Goal: Task Accomplishment & Management: Use online tool/utility

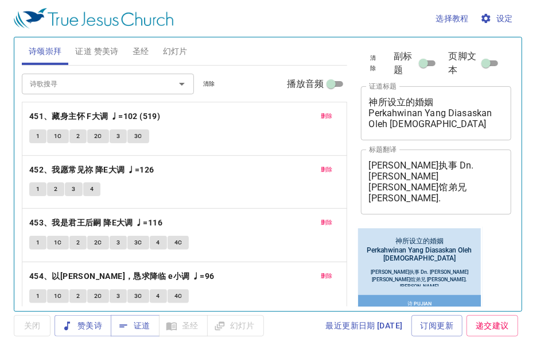
click at [321, 117] on span "删除" at bounding box center [327, 116] width 12 height 10
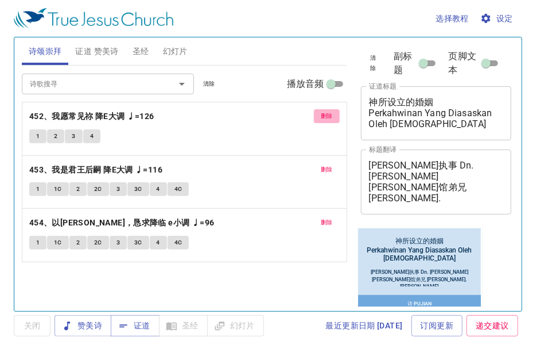
click at [321, 117] on span "删除" at bounding box center [327, 116] width 12 height 10
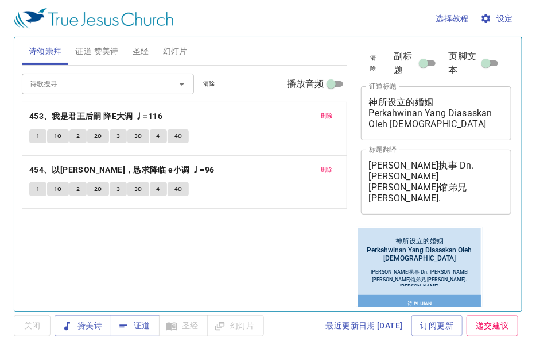
click at [323, 114] on span "删除" at bounding box center [327, 116] width 12 height 10
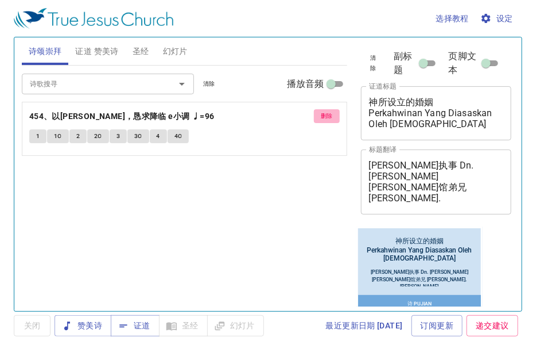
click at [323, 114] on span "删除" at bounding box center [327, 116] width 12 height 10
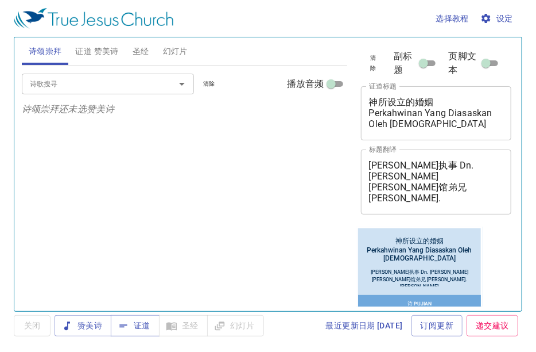
click at [86, 89] on input "诗歌搜寻" at bounding box center [91, 83] width 132 height 13
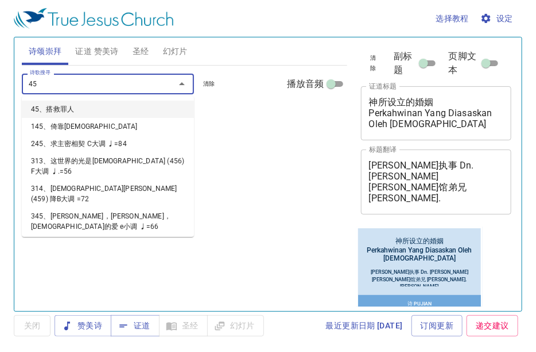
type input "455"
type input "456"
type input "457"
type input "458"
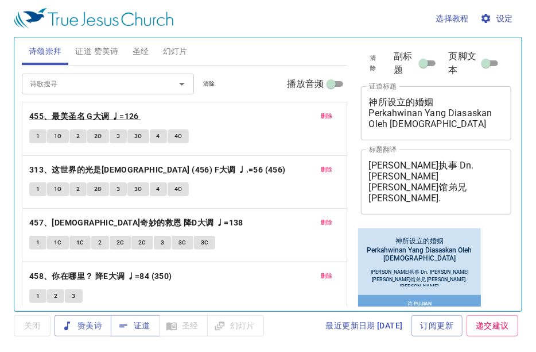
click at [92, 112] on b "455、最美圣名 G大调 ♩=126" at bounding box center [84, 116] width 110 height 14
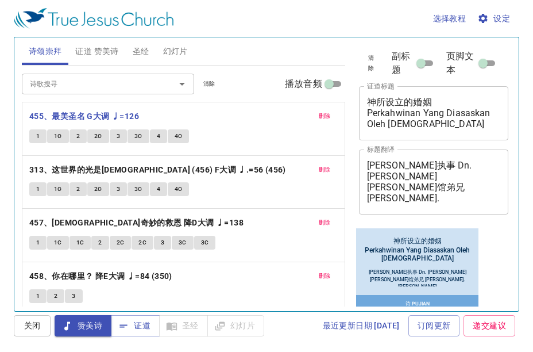
click at [501, 280] on div "清除 副标题 页脚文本 证道标题 神所设立的婚姻 Perkahwinan Yang Diasaskan Oleh Tuhan x 证道标题 标题翻译 杨米迦勒…" at bounding box center [433, 169] width 166 height 273
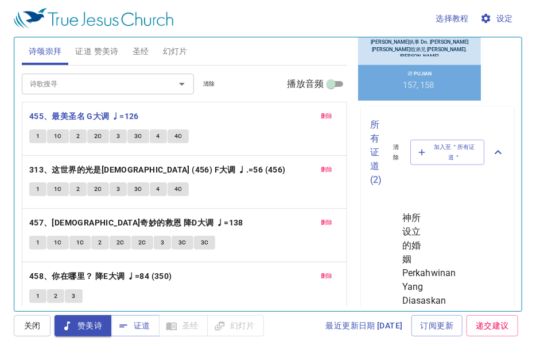
scroll to position [459, 0]
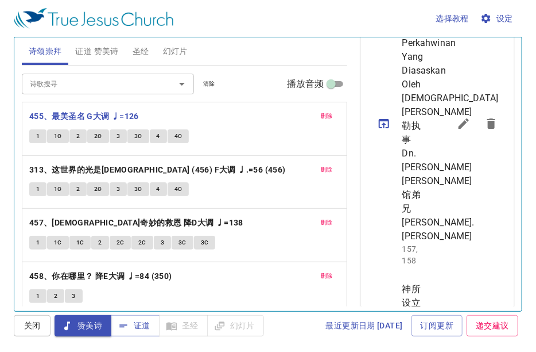
click at [459, 129] on icon "sermon lineup list" at bounding box center [464, 123] width 10 height 10
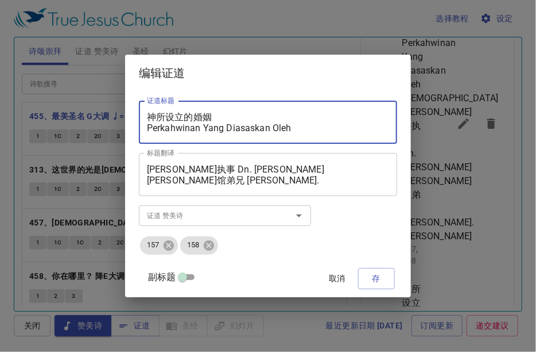
drag, startPoint x: 225, startPoint y: 118, endPoint x: 171, endPoint y: 119, distance: 54.0
click at [171, 119] on textarea "神所设立的婚姻 Perkahwinan Yang Diasaskan Oleh Tuhan" at bounding box center [268, 122] width 242 height 22
click at [214, 130] on textarea "神乃是烈火 Perkahwinan Yang Diasaskan Oleh Tuhan" at bounding box center [268, 122] width 242 height 22
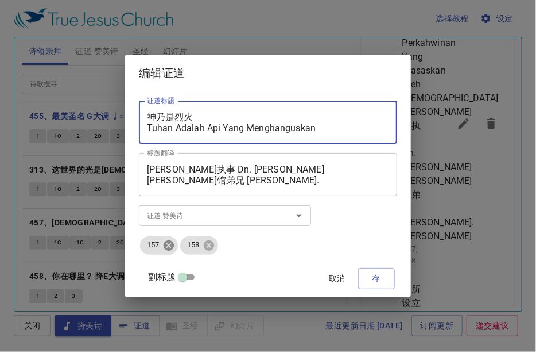
type textarea "神乃是烈火 Tuhan Adalah Api Yang Menghanguskan"
click at [175, 250] on icon at bounding box center [169, 245] width 13 height 13
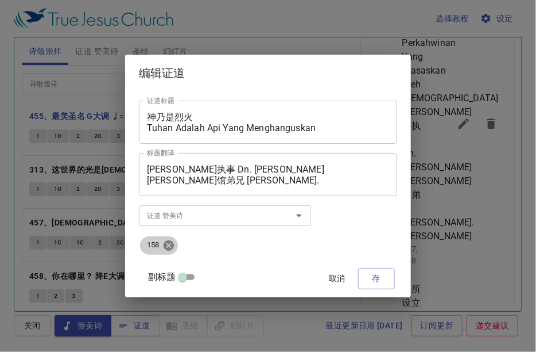
click at [174, 246] on icon at bounding box center [169, 245] width 10 height 10
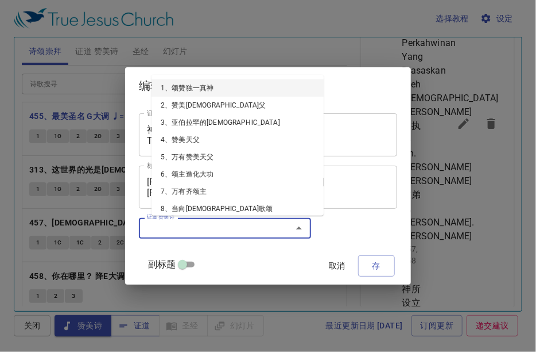
click at [168, 223] on input "证道 赞美诗" at bounding box center [208, 227] width 132 height 13
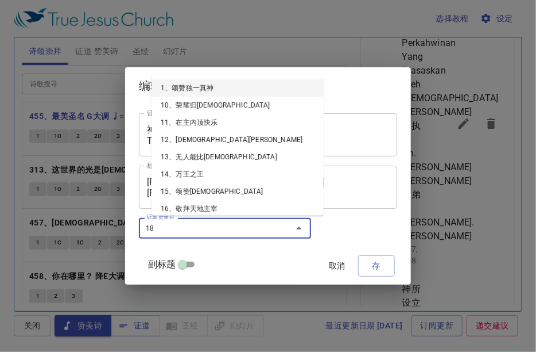
type input "184"
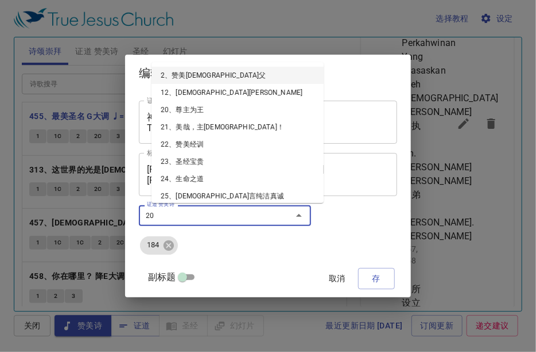
type input "201"
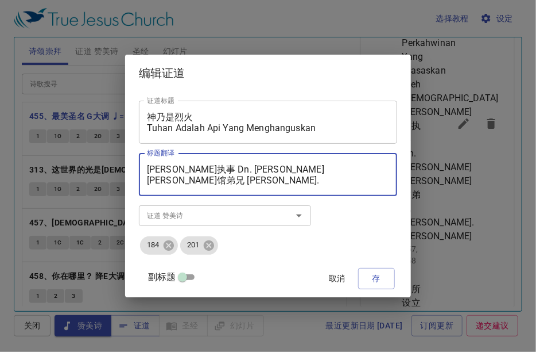
drag, startPoint x: 291, startPoint y: 172, endPoint x: 142, endPoint y: 169, distance: 148.8
click at [142, 169] on div "证道标题 神乃是烈火 Tuhan Adalah Api Yang Menghanguskan 证道标题 标题翻译 杨米迦勒执事 Dn. Michael Yon…" at bounding box center [268, 193] width 286 height 205
type textarea "[PERSON_NAME]馆弟兄 [PERSON_NAME]. [PERSON_NAME]弟兄 [PERSON_NAME]. [PERSON_NAME]"
click at [191, 126] on textarea "神乃是烈火 Tuhan Adalah Api Yang Menghanguskan" at bounding box center [268, 122] width 242 height 22
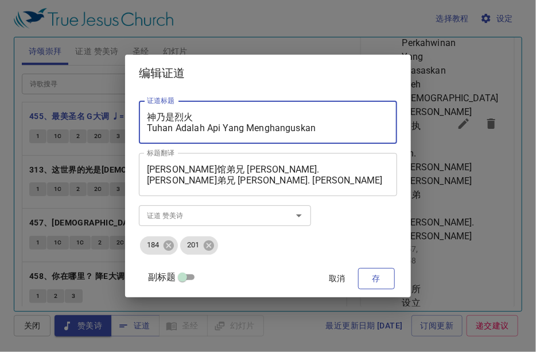
click at [368, 277] on span "存" at bounding box center [377, 278] width 18 height 14
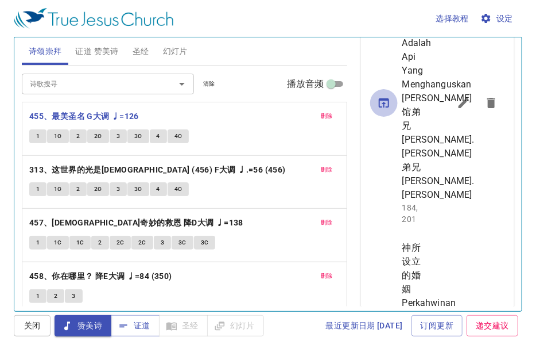
click at [384, 107] on icon "sermon lineup list" at bounding box center [384, 102] width 10 height 9
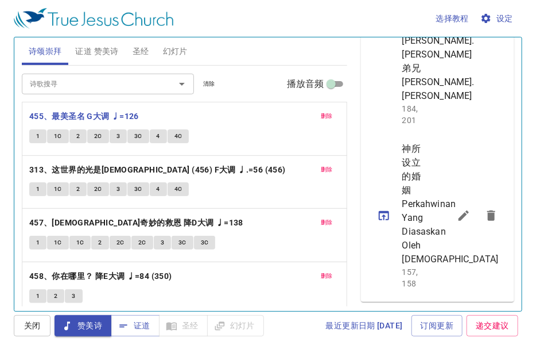
scroll to position [740, 0]
click at [457, 208] on icon "sermon lineup list" at bounding box center [464, 215] width 14 height 14
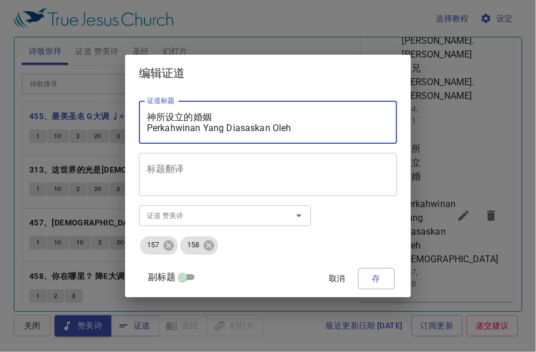
click at [221, 118] on textarea "神所设立的婚姻 Perkahwinan Yang Diasaskan Oleh Tuhan" at bounding box center [268, 122] width 242 height 22
paste textarea "乃是烈火 Tuhan Adalah Api Yang Menghangusk"
type textarea "神乃是烈火 Tuhan Adalah Api Yang Menghanguskan"
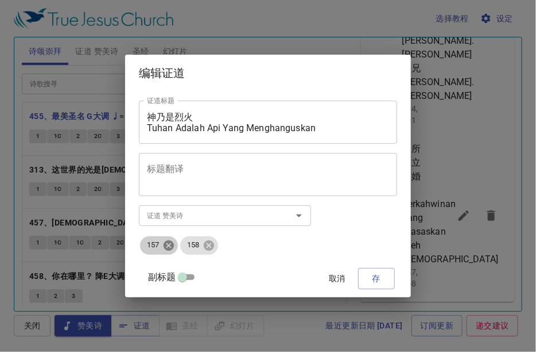
click at [174, 249] on icon at bounding box center [169, 245] width 10 height 10
click at [204, 249] on icon at bounding box center [209, 245] width 10 height 10
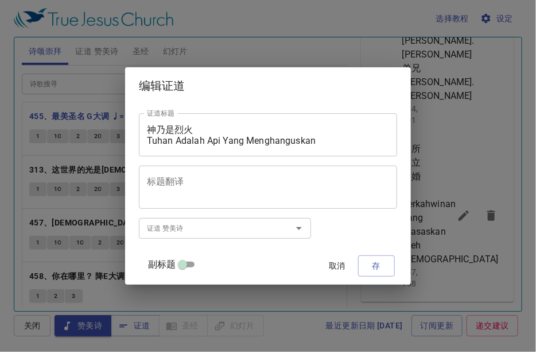
click at [180, 249] on div "证道标题 神乃是烈火 Tuhan Adalah Api Yang Menghanguskan 证道标题 标题翻译 标题翻译 副标题 副标题 副标题翻译 副标题…" at bounding box center [268, 194] width 258 height 171
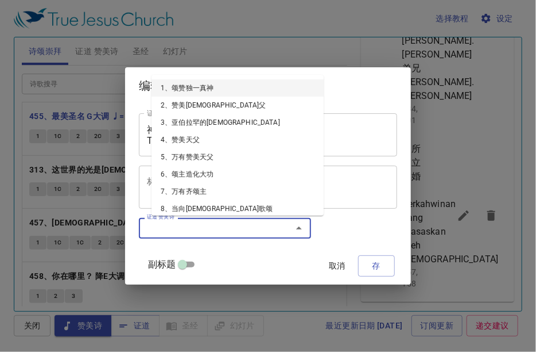
click at [170, 229] on input "证道 赞美诗" at bounding box center [208, 227] width 132 height 13
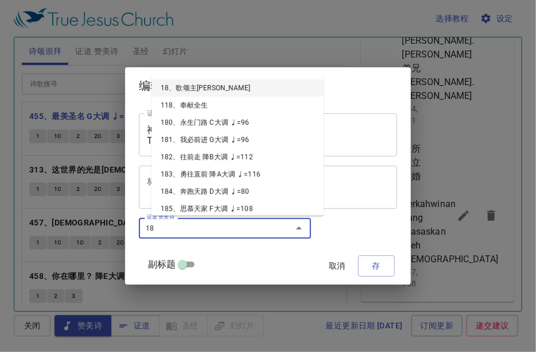
type input "184"
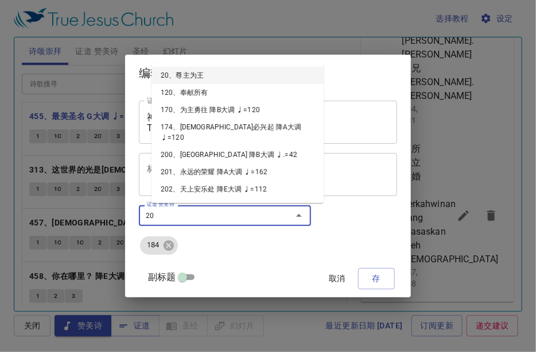
type input "201"
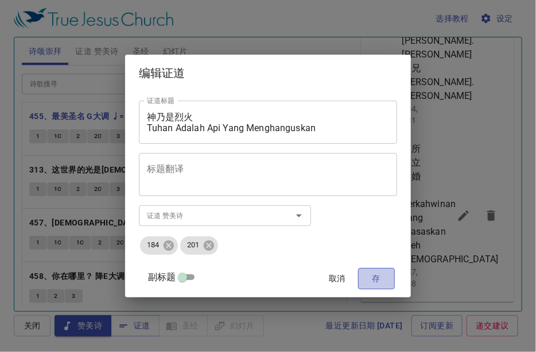
click at [372, 277] on span "存" at bounding box center [377, 278] width 18 height 14
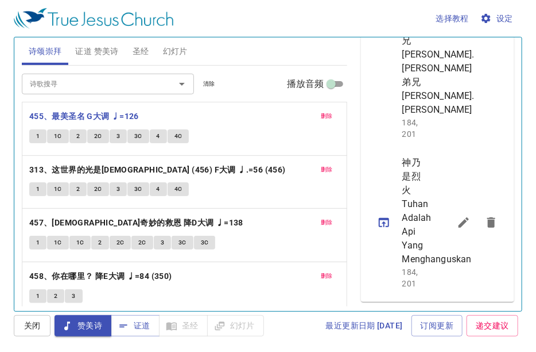
click at [85, 52] on span "证道 赞美诗" at bounding box center [96, 51] width 43 height 14
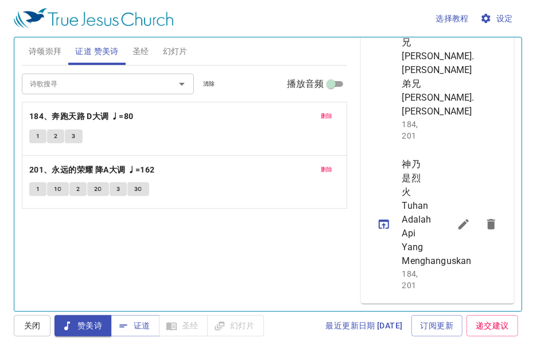
scroll to position [482, 0]
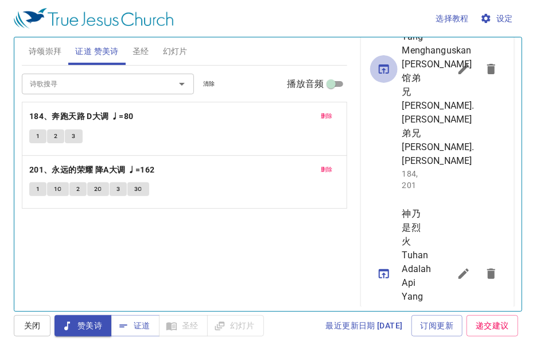
click at [385, 76] on icon "sermon lineup list" at bounding box center [384, 69] width 14 height 14
click at [140, 333] on button "证道" at bounding box center [135, 325] width 49 height 21
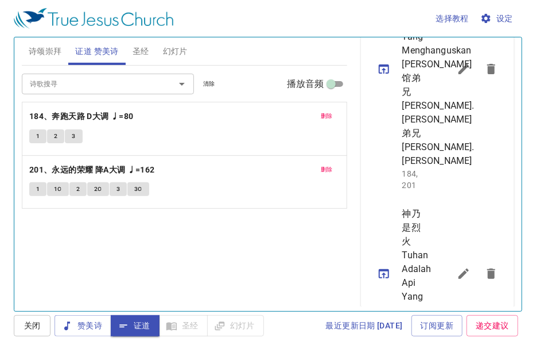
click at [134, 56] on span "圣经" at bounding box center [141, 51] width 17 height 14
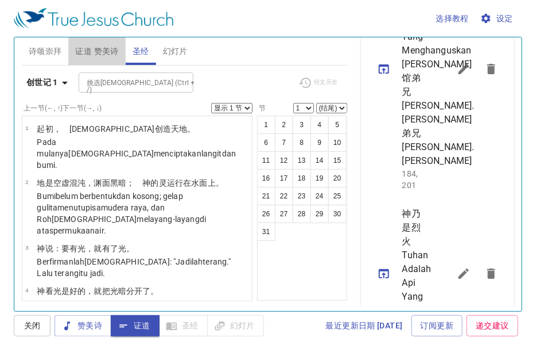
click at [104, 57] on span "证道 赞美诗" at bounding box center [96, 51] width 43 height 14
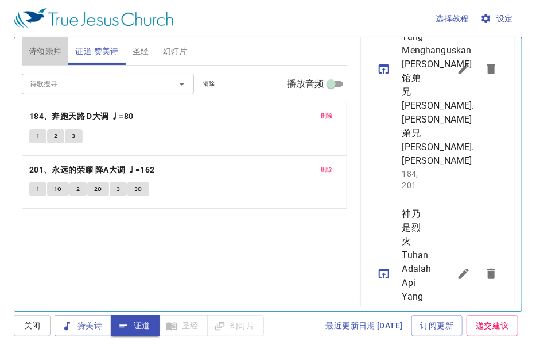
click at [39, 48] on span "诗颂崇拜" at bounding box center [45, 51] width 33 height 14
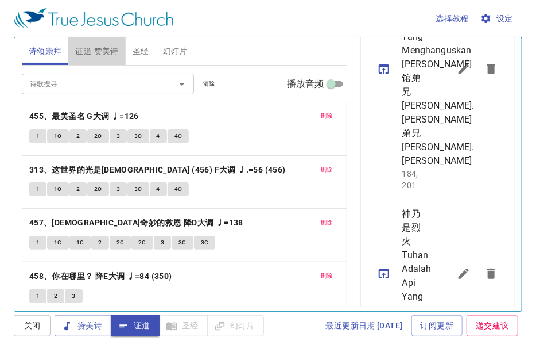
click at [107, 56] on span "证道 赞美诗" at bounding box center [96, 51] width 43 height 14
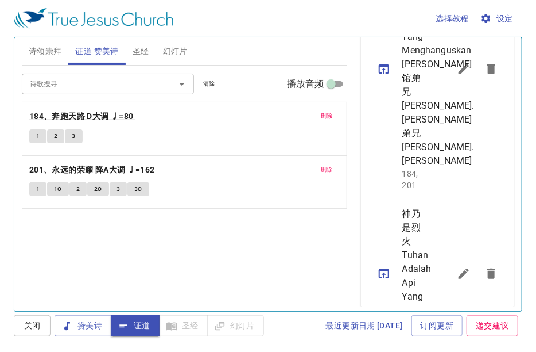
click at [98, 118] on b "184、奔跑天路 D大调 ♩=80" at bounding box center [81, 116] width 105 height 14
click at [143, 51] on span "圣经" at bounding box center [141, 51] width 17 height 14
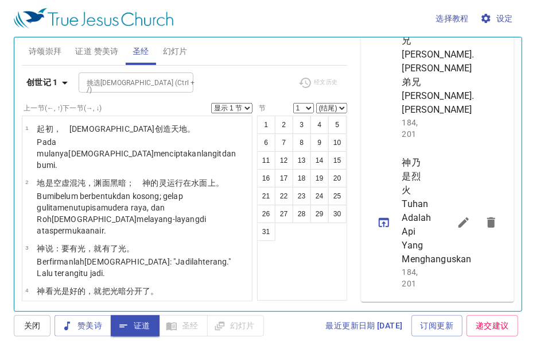
scroll to position [712, 0]
click at [383, 215] on icon "sermon lineup list" at bounding box center [384, 222] width 14 height 14
click at [101, 52] on span "证道 赞美诗" at bounding box center [96, 51] width 43 height 14
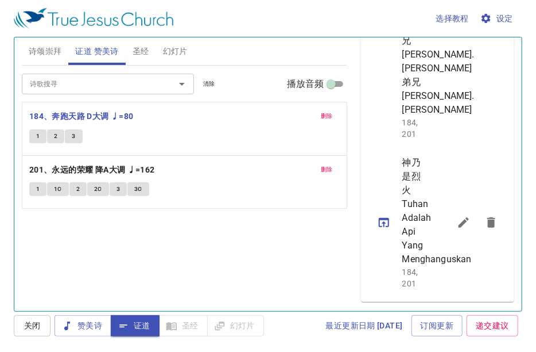
click at [195, 235] on div "诗歌搜寻 诗歌搜寻 清除 播放音频 删除 184、奔跑天路 D大调 ♩=80 1 2 3 删除 201、永远的荣耀 降A大调 ♩=162 1 1C 2 2C …" at bounding box center [185, 182] width 326 height 235
click at [110, 165] on b "201、永远的荣耀 降A大调 ♩=162" at bounding box center [92, 170] width 126 height 14
click at [218, 231] on div "诗歌搜寻 诗歌搜寻 清除 播放音频 删除 184、奔跑天路 D大调 ♩=80 1 2 3 删除 201、永远的荣耀 降A大调 ♩=162 1 1C 2 2C …" at bounding box center [185, 182] width 326 height 235
click at [82, 330] on span "赞美诗" at bounding box center [83, 325] width 38 height 14
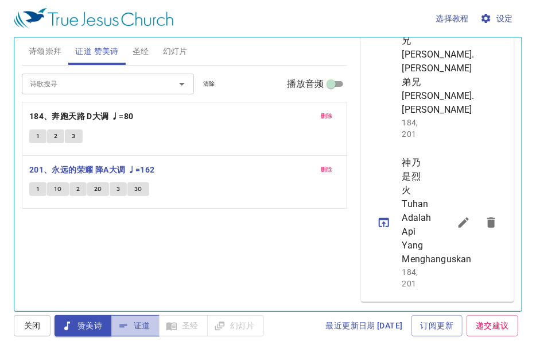
click at [153, 327] on button "证道" at bounding box center [135, 325] width 49 height 21
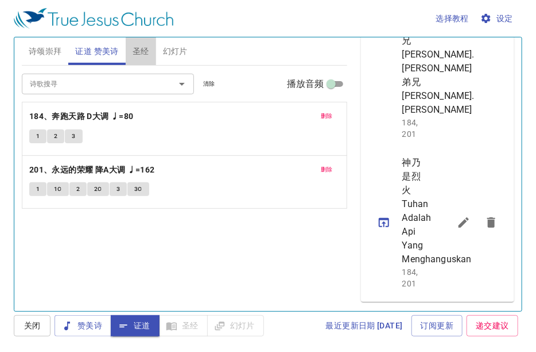
click at [149, 58] on button "圣经" at bounding box center [141, 51] width 30 height 28
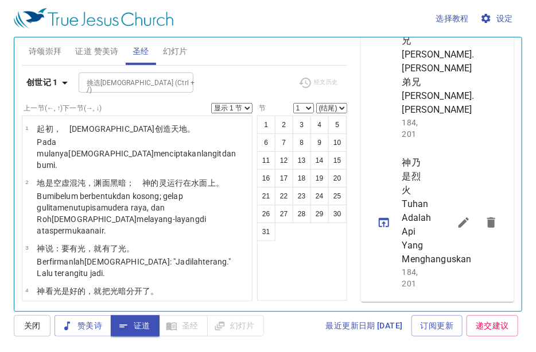
scroll to position [529, 0]
click at [380, 22] on icon "sermon lineup list" at bounding box center [384, 17] width 10 height 9
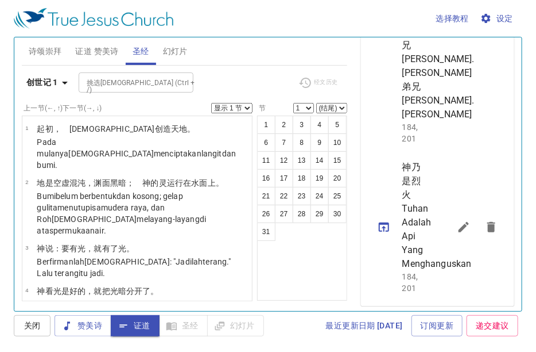
scroll to position [540, 0]
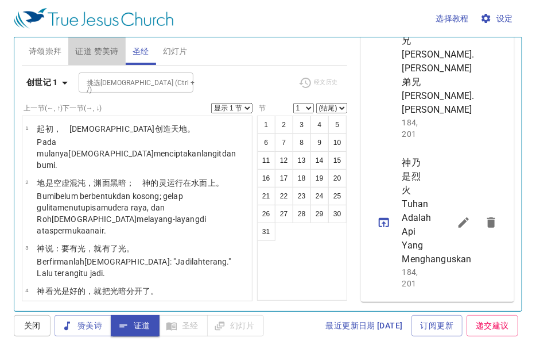
click at [92, 49] on span "证道 赞美诗" at bounding box center [96, 51] width 43 height 14
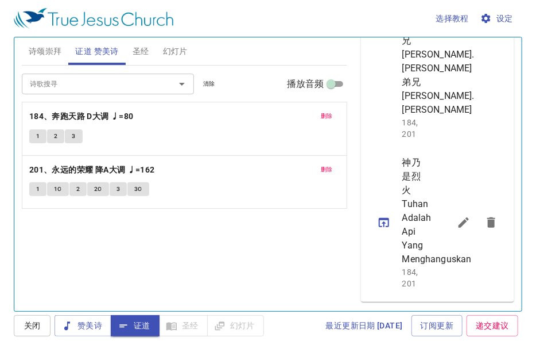
click at [146, 47] on span "圣经" at bounding box center [141, 51] width 17 height 14
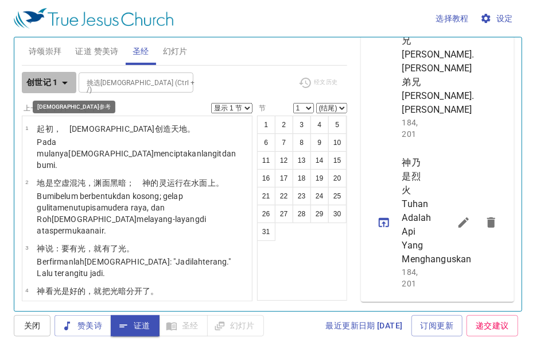
click at [65, 82] on icon "button" at bounding box center [65, 83] width 6 height 3
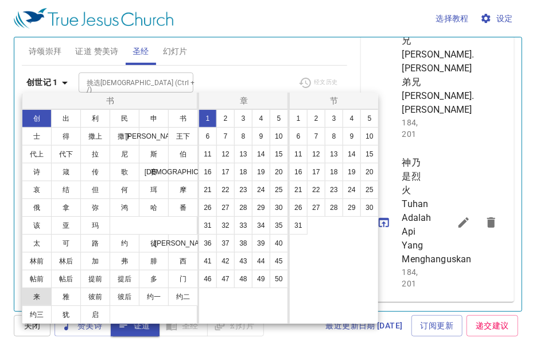
click at [42, 298] on button "来" at bounding box center [37, 296] width 30 height 18
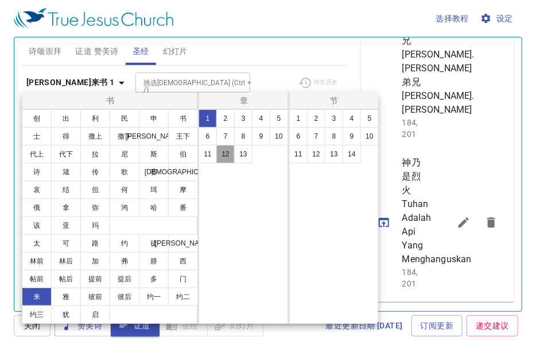
click at [230, 153] on button "12" at bounding box center [226, 154] width 18 height 18
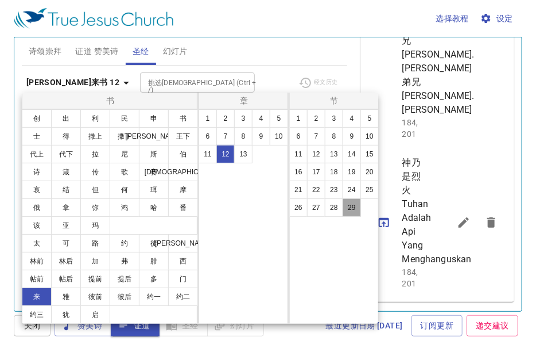
click at [350, 206] on button "29" at bounding box center [352, 207] width 18 height 18
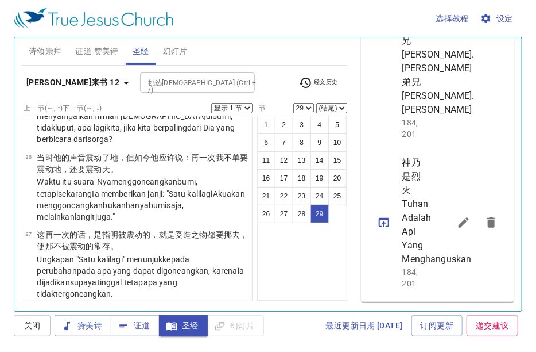
scroll to position [712, 0]
click at [379, 215] on icon "sermon lineup list" at bounding box center [384, 222] width 14 height 14
click at [303, 175] on button "18" at bounding box center [302, 178] width 18 height 18
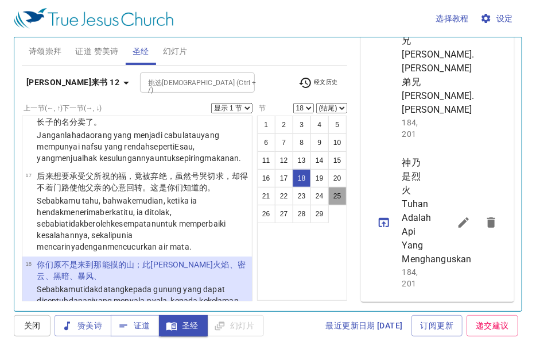
click at [338, 201] on button "25" at bounding box center [338, 196] width 18 height 18
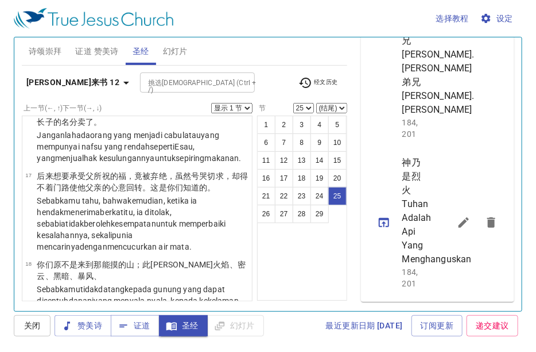
scroll to position [1615, 0]
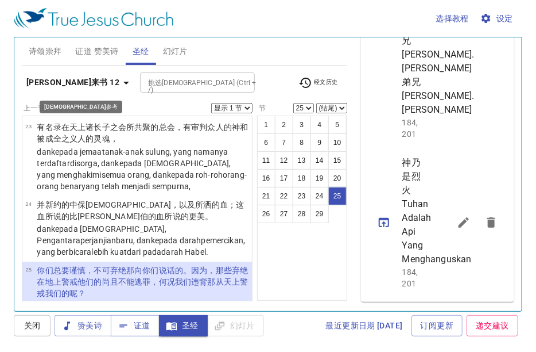
click at [123, 82] on icon "button" at bounding box center [126, 83] width 6 height 3
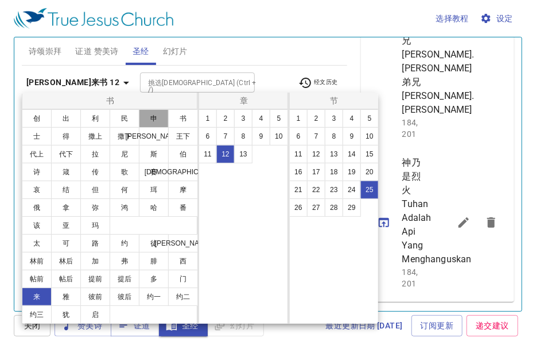
click at [155, 118] on button "申" at bounding box center [154, 118] width 30 height 18
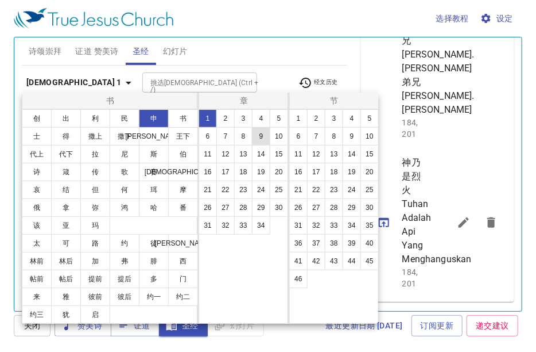
scroll to position [0, 0]
click at [262, 118] on button "4" at bounding box center [261, 118] width 18 height 18
click at [316, 222] on button "32" at bounding box center [316, 225] width 18 height 18
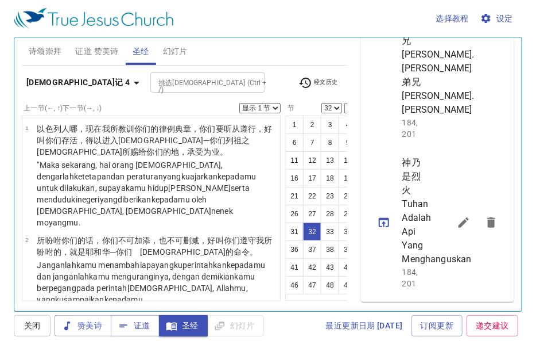
scroll to position [2389, 0]
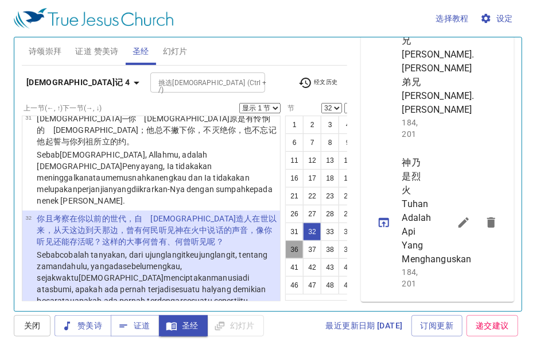
click at [285, 248] on button "36" at bounding box center [294, 249] width 18 height 18
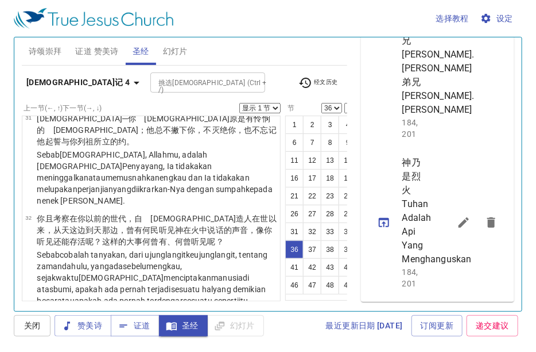
scroll to position [2761, 0]
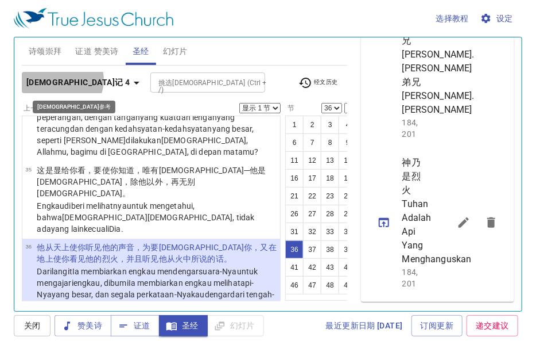
click at [130, 80] on icon "button" at bounding box center [137, 83] width 14 height 14
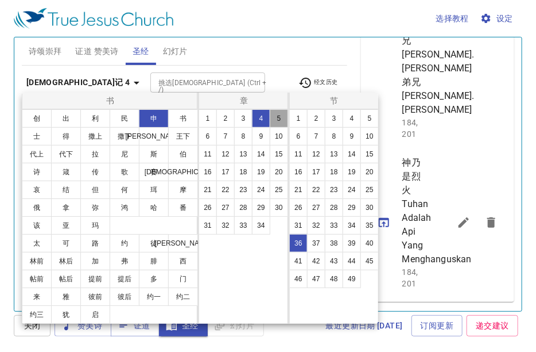
drag, startPoint x: 273, startPoint y: 116, endPoint x: 314, endPoint y: 118, distance: 41.4
click at [273, 116] on button "5" at bounding box center [279, 118] width 18 height 18
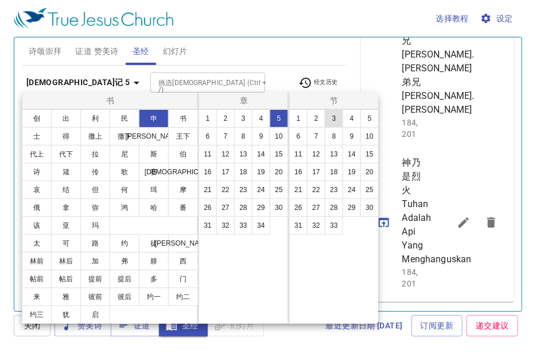
scroll to position [0, 0]
click at [349, 119] on button "4" at bounding box center [352, 118] width 18 height 18
select select "4"
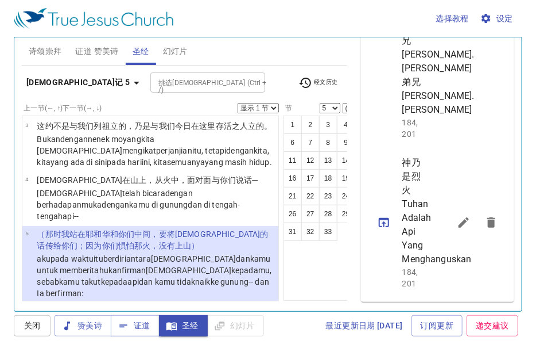
scroll to position [205, 0]
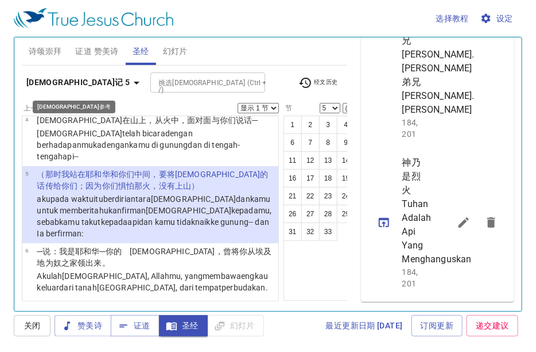
click at [130, 80] on icon "button" at bounding box center [137, 83] width 14 height 14
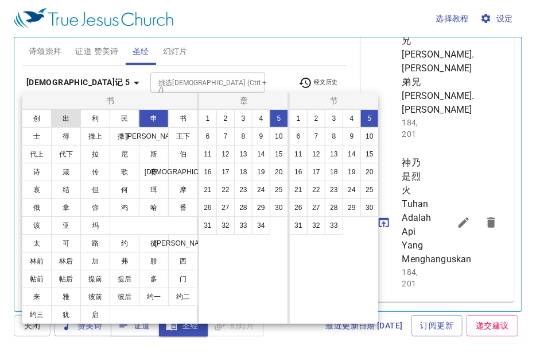
click at [68, 117] on button "出" at bounding box center [66, 118] width 30 height 18
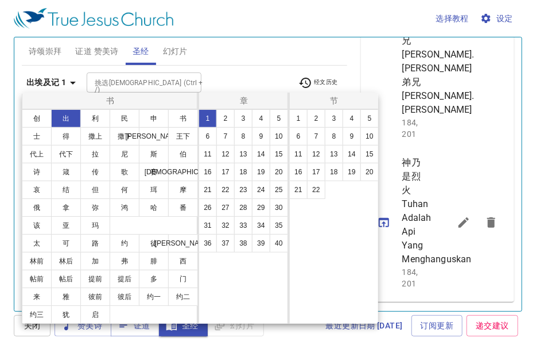
scroll to position [0, 0]
click at [261, 191] on button "24" at bounding box center [261, 189] width 18 height 18
click at [296, 173] on button "16" at bounding box center [298, 172] width 18 height 18
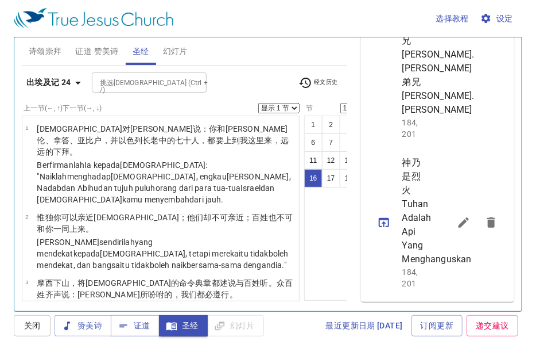
scroll to position [985, 0]
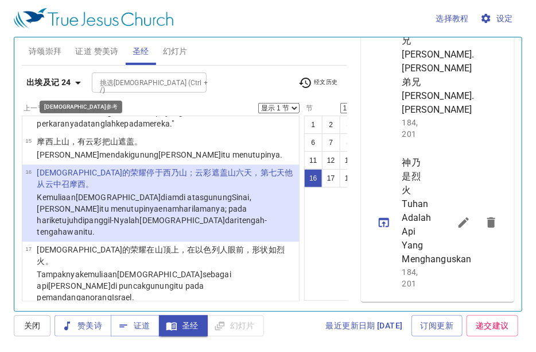
click at [76, 84] on icon "button" at bounding box center [78, 83] width 14 height 14
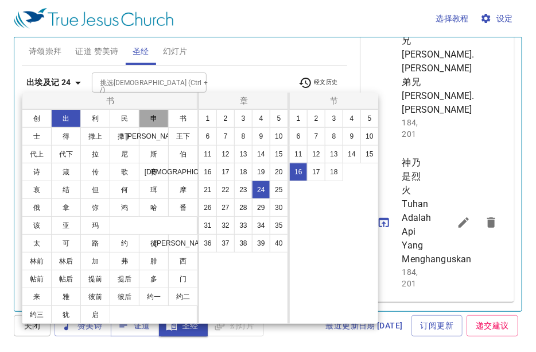
click at [155, 119] on button "申" at bounding box center [154, 118] width 30 height 18
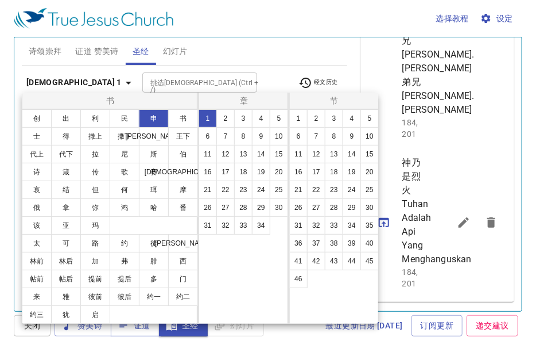
scroll to position [0, 0]
click at [265, 118] on button "4" at bounding box center [261, 118] width 18 height 18
click at [299, 153] on button "11" at bounding box center [298, 154] width 18 height 18
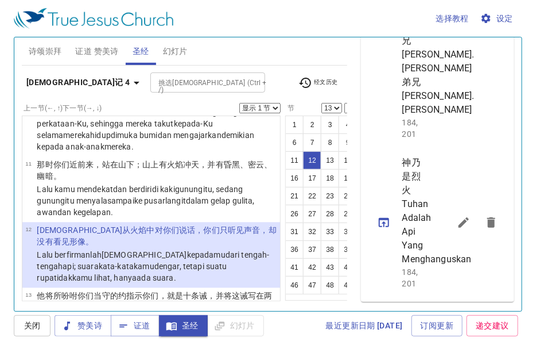
scroll to position [944, 0]
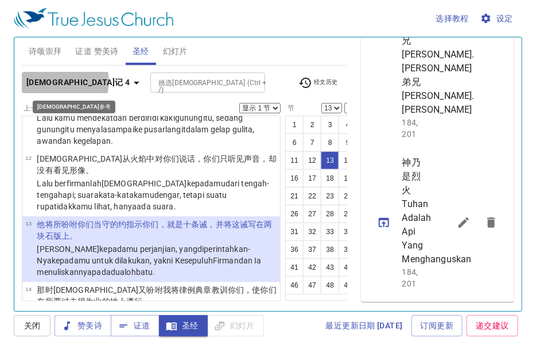
click at [134, 82] on icon "button" at bounding box center [137, 83] width 6 height 3
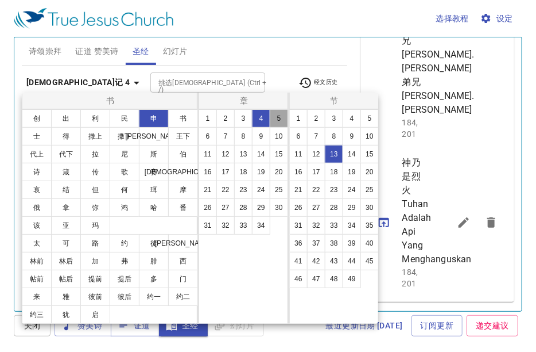
click at [273, 116] on button "5" at bounding box center [279, 118] width 18 height 18
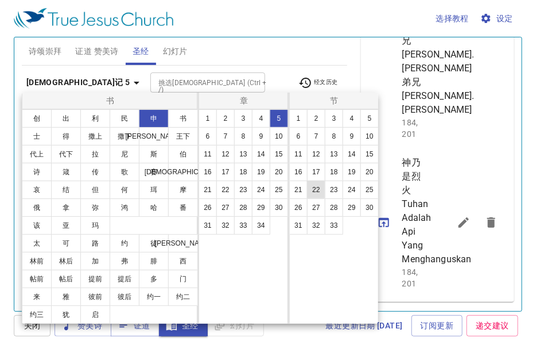
click at [316, 188] on button "22" at bounding box center [316, 189] width 18 height 18
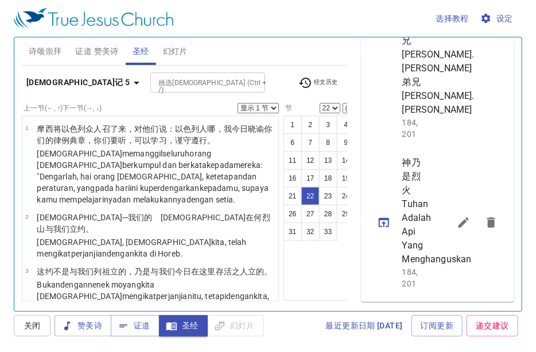
scroll to position [1307, 0]
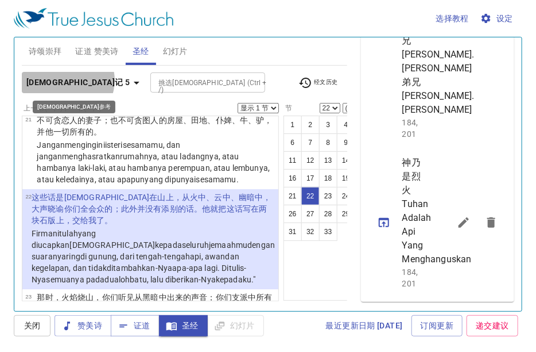
click at [130, 80] on icon "button" at bounding box center [137, 83] width 14 height 14
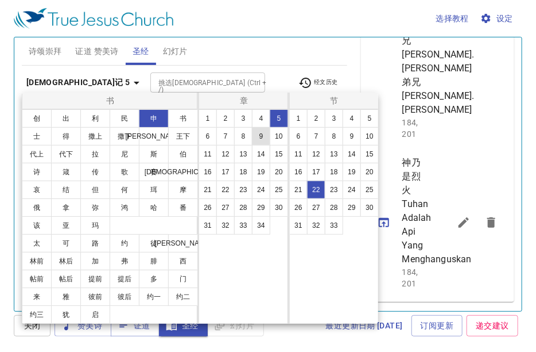
click at [260, 133] on button "9" at bounding box center [261, 136] width 18 height 18
click at [368, 136] on button "10" at bounding box center [370, 136] width 18 height 18
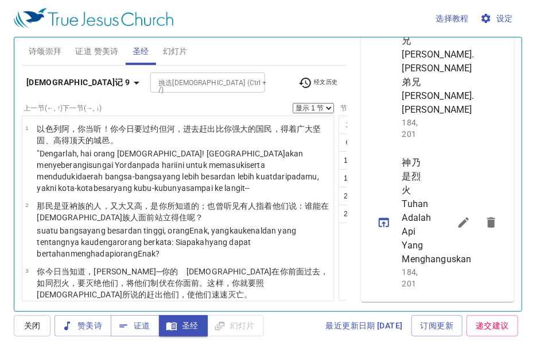
scroll to position [822, 0]
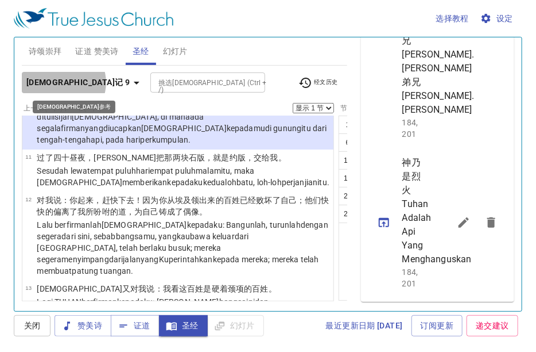
click at [130, 82] on icon "button" at bounding box center [137, 83] width 14 height 14
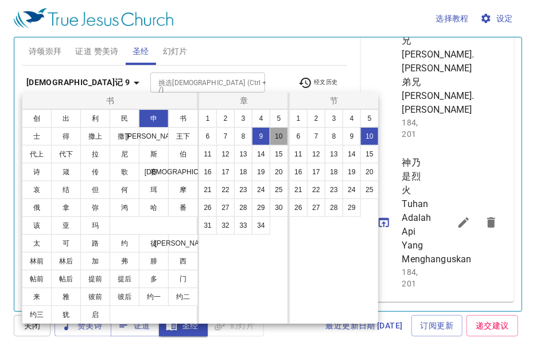
click at [275, 137] on button "10" at bounding box center [279, 136] width 18 height 18
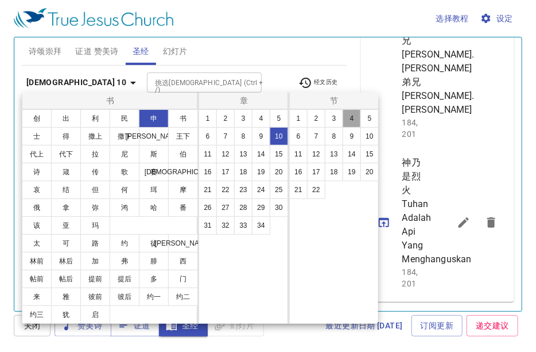
click at [348, 121] on button "4" at bounding box center [352, 118] width 18 height 18
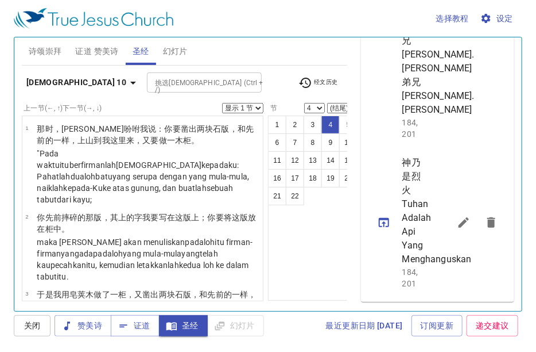
scroll to position [187, 0]
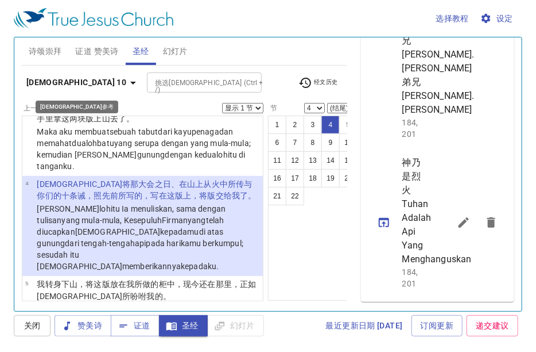
click at [126, 78] on icon "button" at bounding box center [133, 83] width 14 height 14
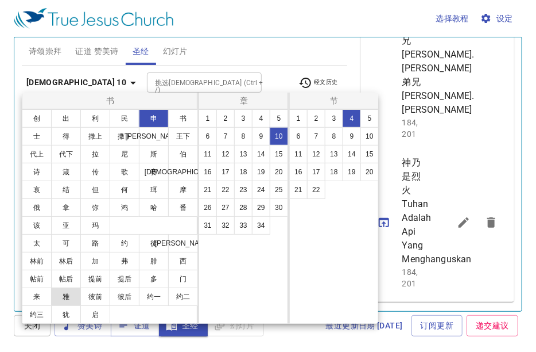
click at [64, 296] on button "雅" at bounding box center [66, 296] width 30 height 18
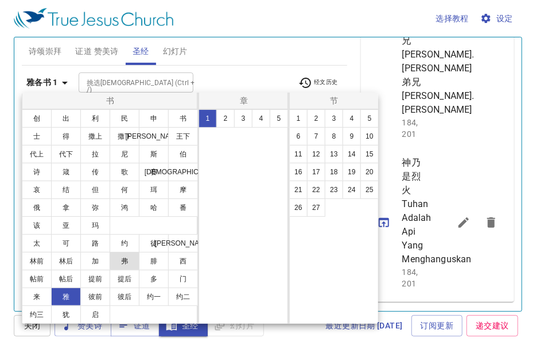
scroll to position [0, 0]
click at [227, 117] on button "2" at bounding box center [226, 118] width 18 height 18
click at [368, 138] on button "10" at bounding box center [370, 136] width 18 height 18
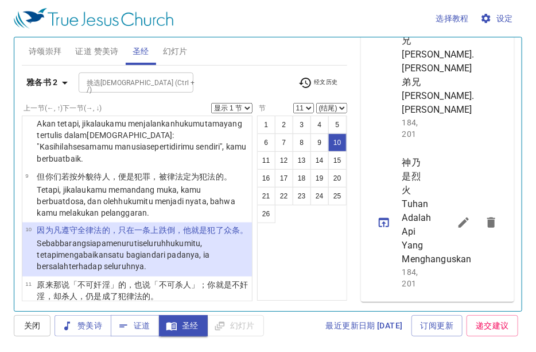
scroll to position [640, 0]
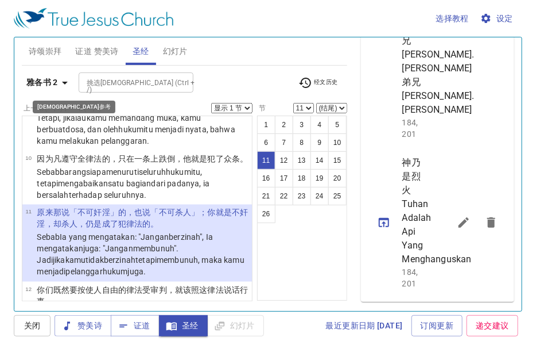
click at [69, 79] on icon "button" at bounding box center [65, 83] width 14 height 14
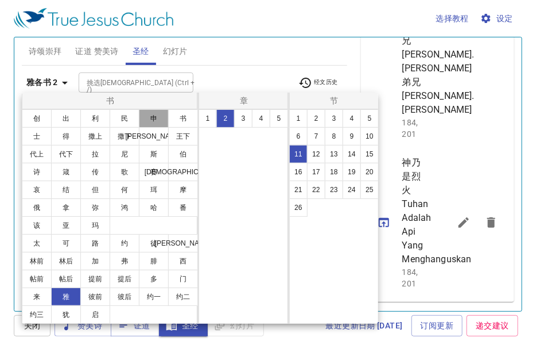
click at [154, 118] on button "申" at bounding box center [154, 118] width 30 height 18
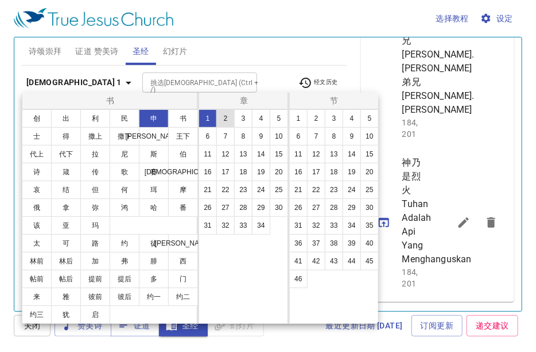
scroll to position [0, 0]
click at [256, 123] on button "4" at bounding box center [261, 118] width 18 height 18
click at [347, 190] on button "24" at bounding box center [352, 189] width 18 height 18
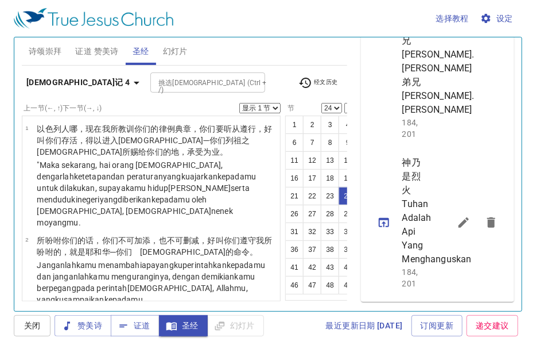
scroll to position [1739, 0]
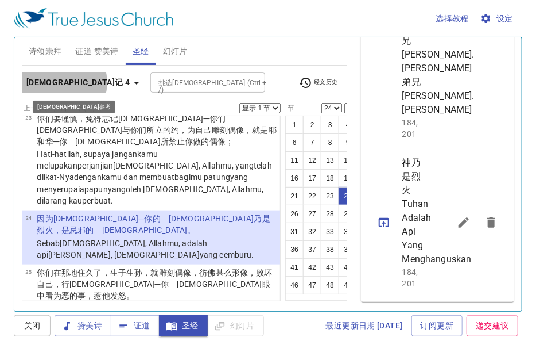
click at [134, 82] on icon "button" at bounding box center [137, 83] width 6 height 3
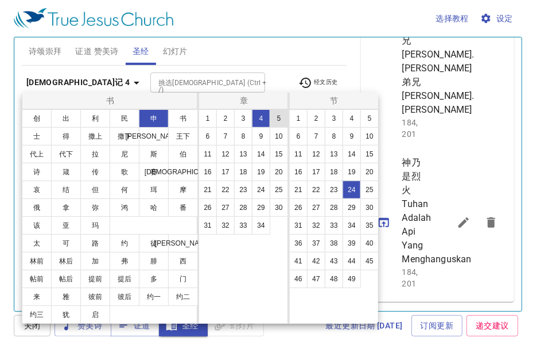
click at [273, 114] on button "5" at bounding box center [279, 118] width 18 height 18
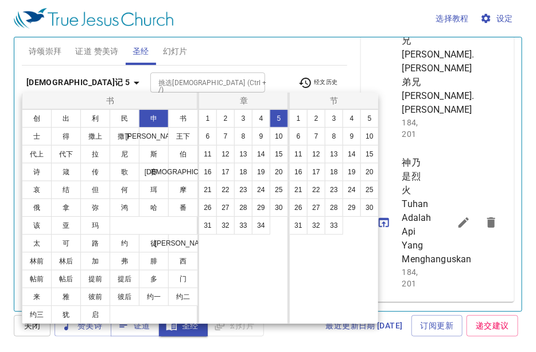
scroll to position [0, 0]
click at [347, 136] on button "9" at bounding box center [352, 136] width 18 height 18
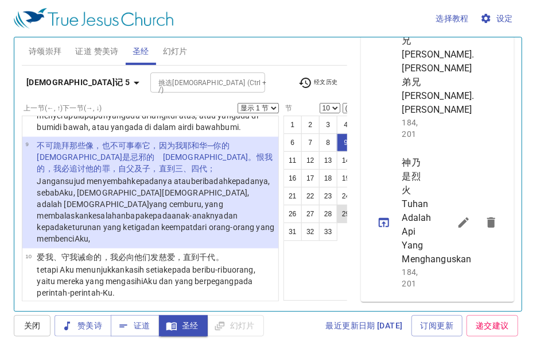
scroll to position [544, 0]
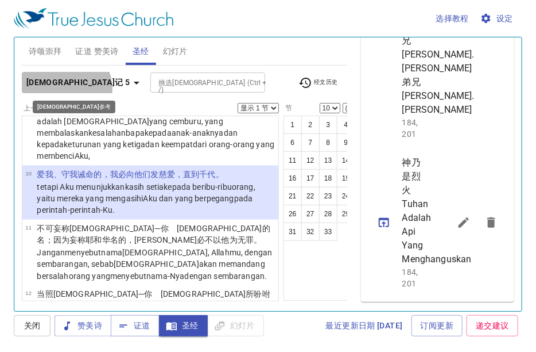
click at [130, 88] on icon "button" at bounding box center [137, 83] width 14 height 14
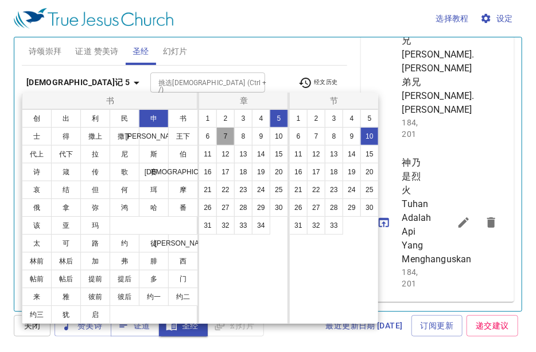
click at [227, 137] on button "7" at bounding box center [226, 136] width 18 height 18
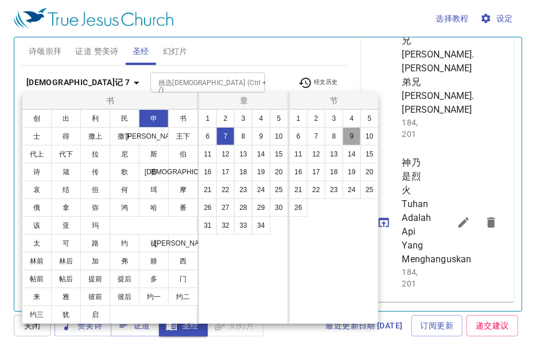
click at [351, 133] on button "9" at bounding box center [352, 136] width 18 height 18
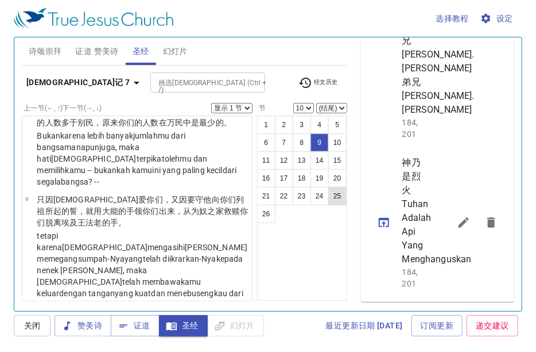
scroll to position [764, 0]
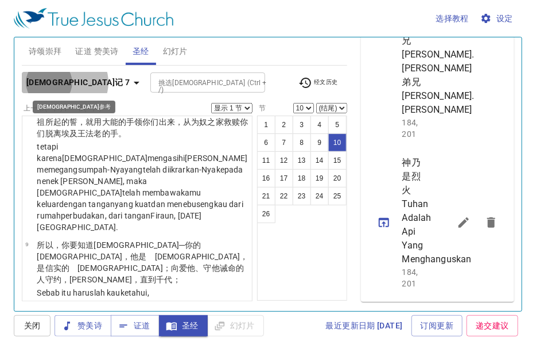
click at [134, 82] on icon "button" at bounding box center [137, 83] width 6 height 3
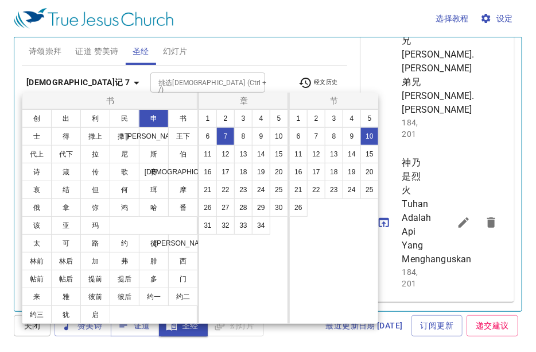
click at [57, 79] on div at bounding box center [268, 176] width 536 height 352
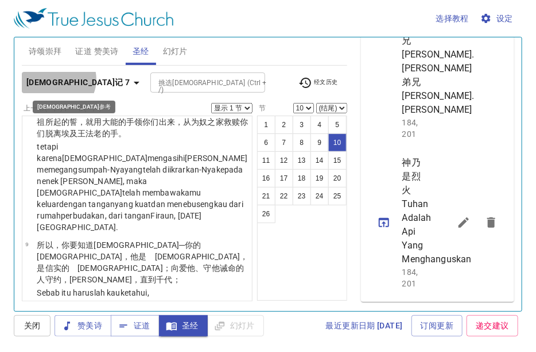
click at [130, 79] on icon "button" at bounding box center [137, 83] width 14 height 14
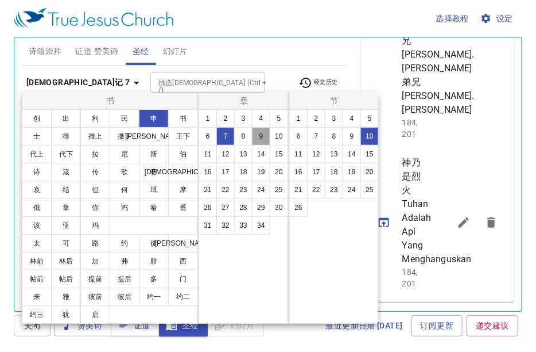
click at [263, 133] on button "9" at bounding box center [261, 136] width 18 height 18
click at [60, 79] on div at bounding box center [268, 176] width 536 height 352
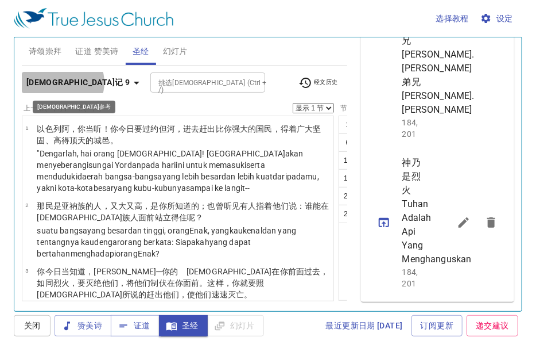
click at [130, 82] on icon "button" at bounding box center [137, 83] width 14 height 14
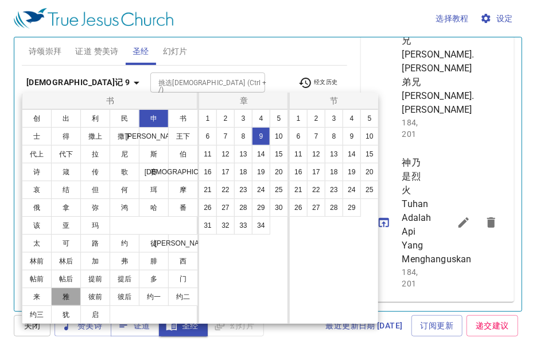
click at [61, 298] on button "雅" at bounding box center [66, 296] width 30 height 18
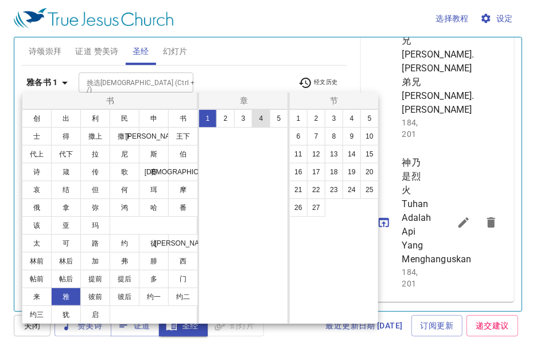
click at [257, 117] on button "4" at bounding box center [261, 118] width 18 height 18
click at [353, 117] on button "4" at bounding box center [352, 118] width 18 height 18
select select "4"
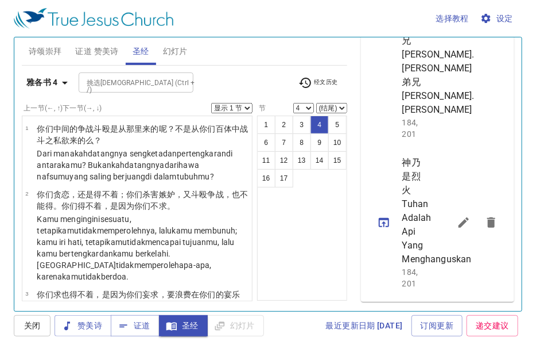
scroll to position [193, 0]
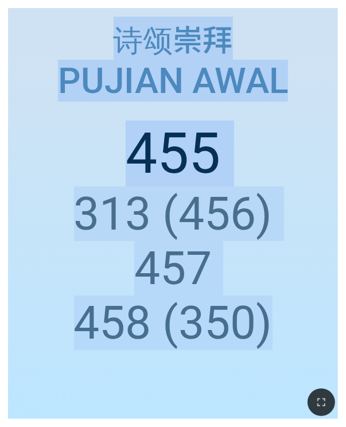
drag, startPoint x: 242, startPoint y: 425, endPoint x: 248, endPoint y: 431, distance: 8.5
click at [248, 5] on html "神所设立的婚姻 Perkahwinan Yang Diasaskan Oleh Tuhan 神所设立的婚姻 Perkahwinan Yang Diasaska…" at bounding box center [173, 2] width 346 height 5
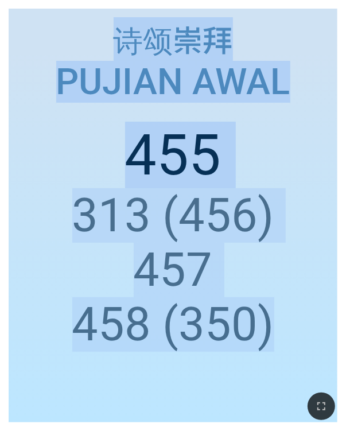
click at [69, 380] on ol "455 313 (456) 457 458 (350)" at bounding box center [173, 264] width 312 height 284
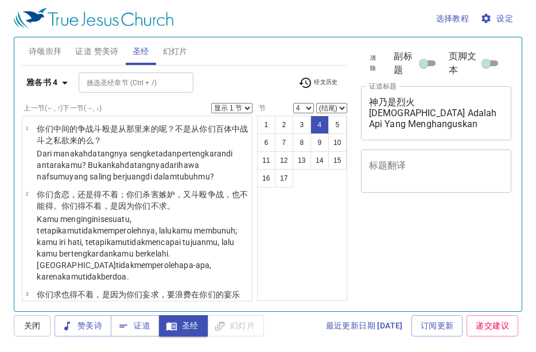
select select "4"
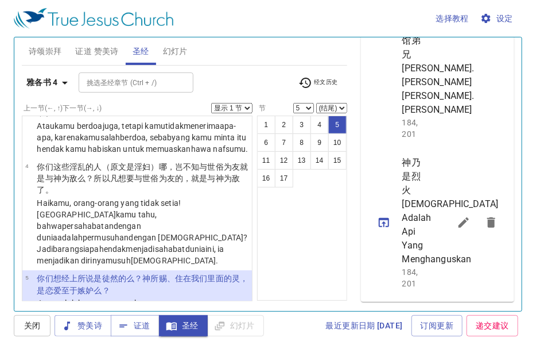
scroll to position [276, 0]
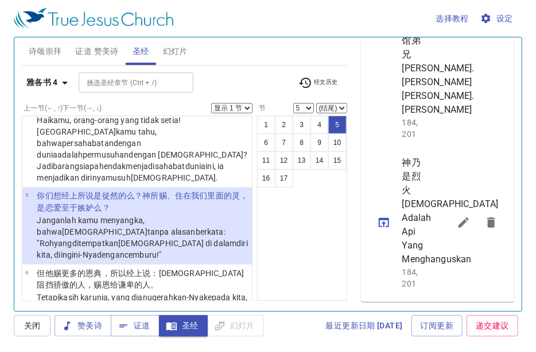
click at [303, 230] on div "1 2 3 4 5 6 7 8 9 10 11 12 13 14 15 16 17" at bounding box center [302, 207] width 90 height 185
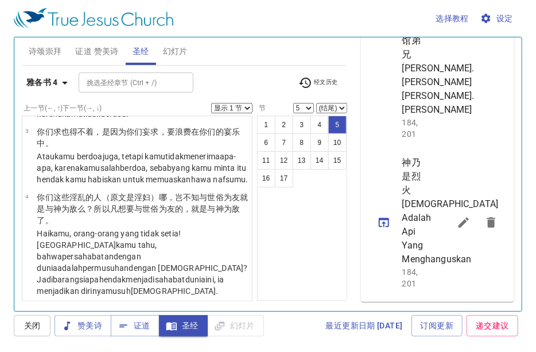
scroll to position [161, 0]
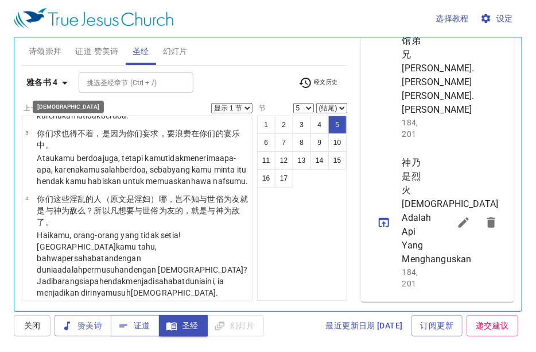
click at [62, 82] on icon "button" at bounding box center [65, 83] width 6 height 3
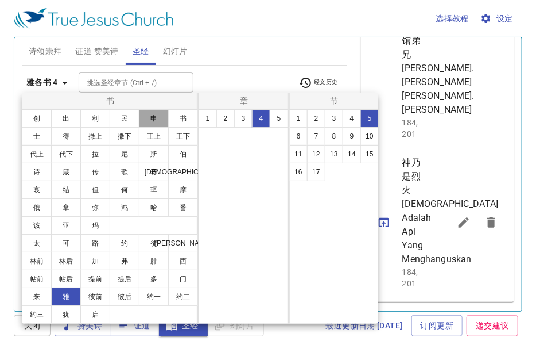
click at [157, 117] on button "申" at bounding box center [154, 118] width 30 height 18
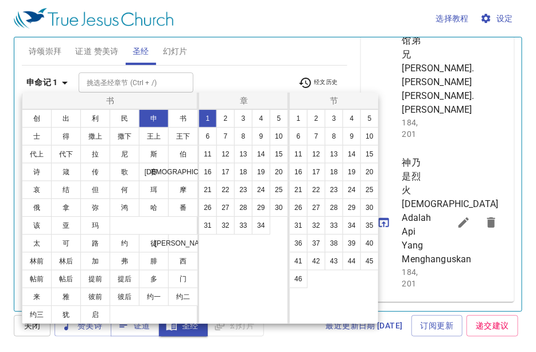
scroll to position [0, 0]
click at [280, 114] on button "5" at bounding box center [279, 118] width 18 height 18
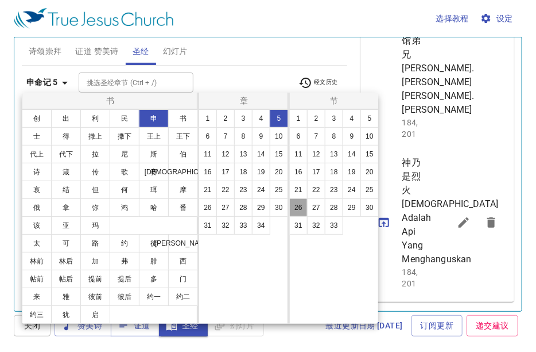
click at [299, 207] on button "26" at bounding box center [298, 207] width 18 height 18
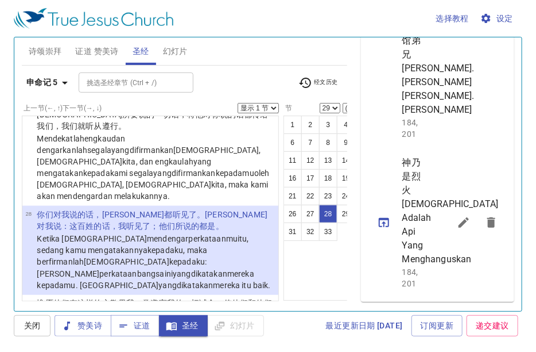
scroll to position [1893, 0]
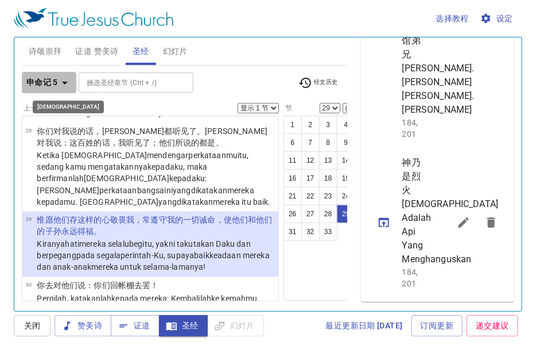
click at [64, 83] on icon "button" at bounding box center [65, 83] width 14 height 14
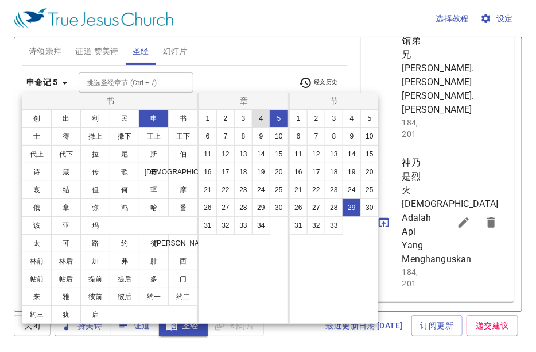
click at [261, 118] on button "4" at bounding box center [261, 118] width 18 height 18
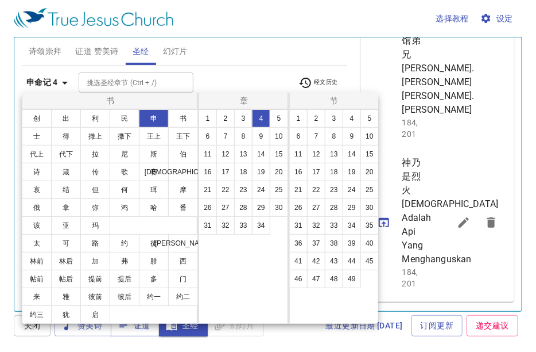
scroll to position [0, 0]
click at [349, 134] on button "9" at bounding box center [352, 136] width 18 height 18
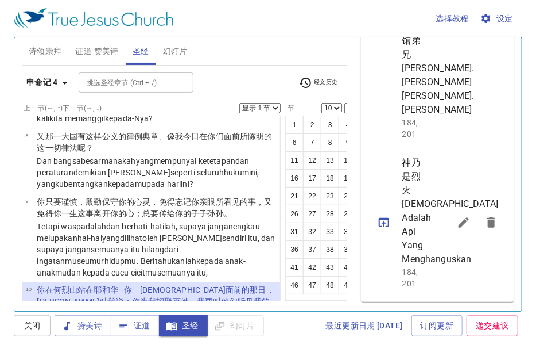
scroll to position [707, 0]
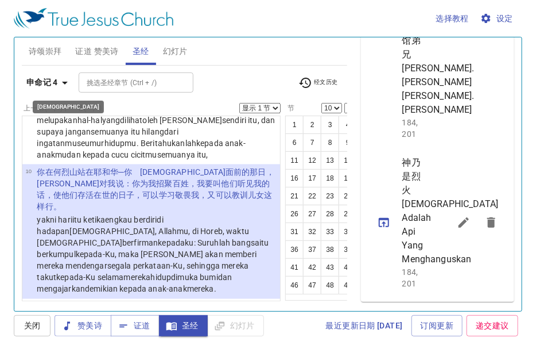
click at [69, 80] on icon "button" at bounding box center [65, 83] width 14 height 14
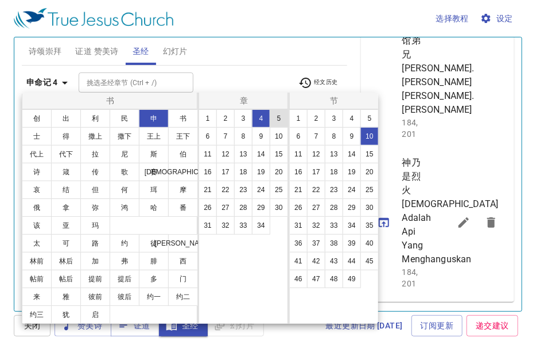
click at [279, 112] on button "5" at bounding box center [279, 118] width 18 height 18
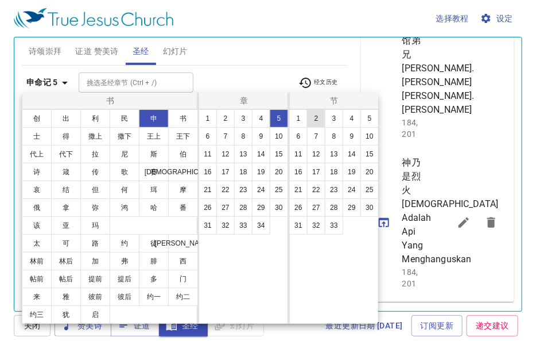
click at [315, 117] on button "2" at bounding box center [316, 118] width 18 height 18
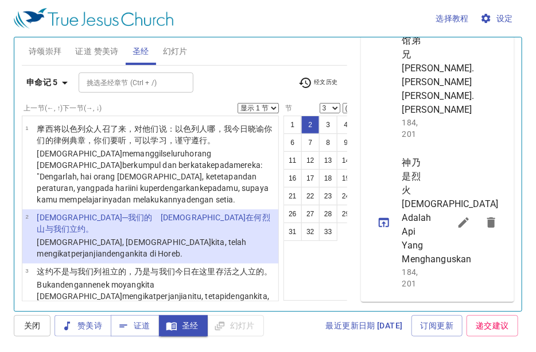
scroll to position [92, 0]
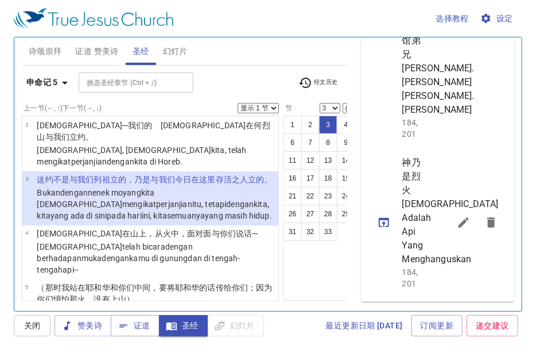
select select "4"
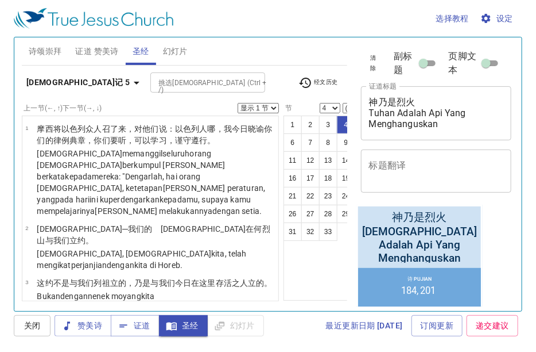
scroll to position [701, 0]
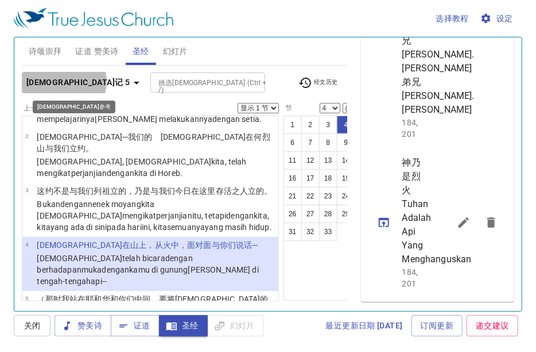
click at [134, 82] on icon "button" at bounding box center [137, 83] width 6 height 3
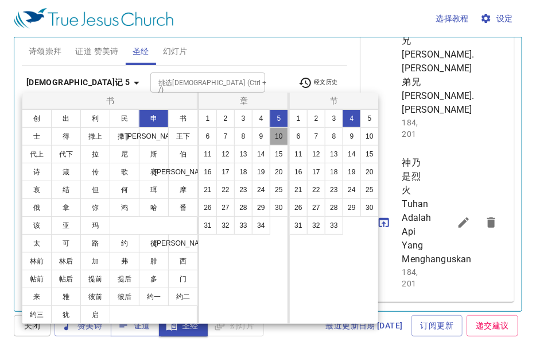
click at [279, 133] on button "10" at bounding box center [279, 136] width 18 height 18
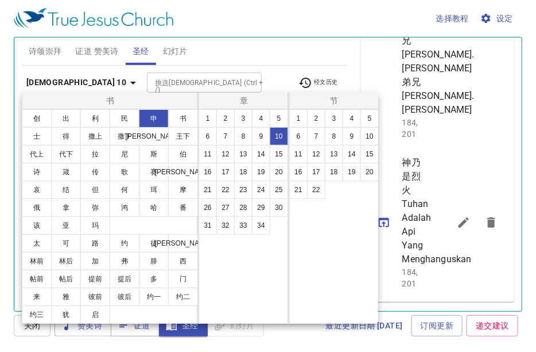
scroll to position [0, 0]
click at [323, 151] on button "12" at bounding box center [316, 154] width 18 height 18
select select "12"
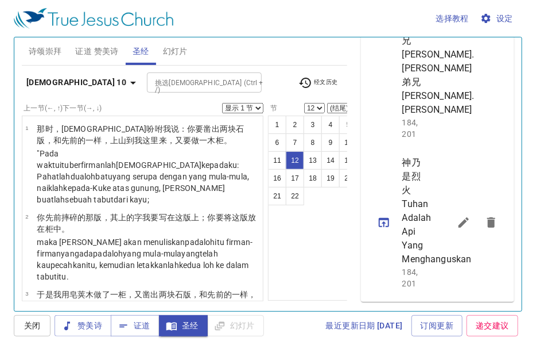
scroll to position [827, 0]
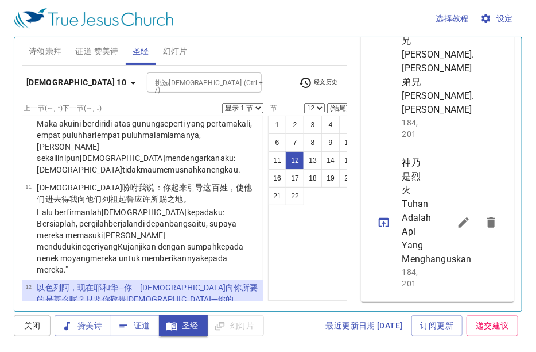
select select "13"
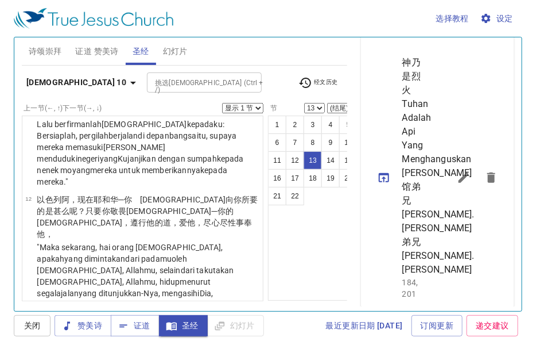
scroll to position [357, 0]
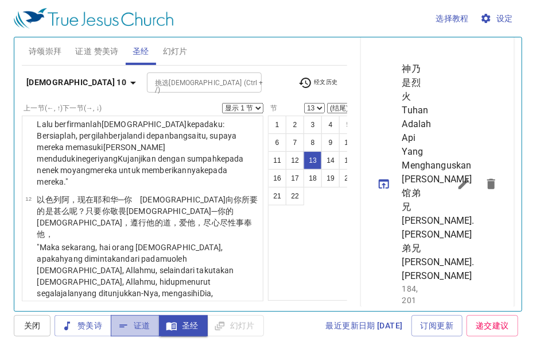
click at [136, 326] on span "证道" at bounding box center [135, 325] width 30 height 14
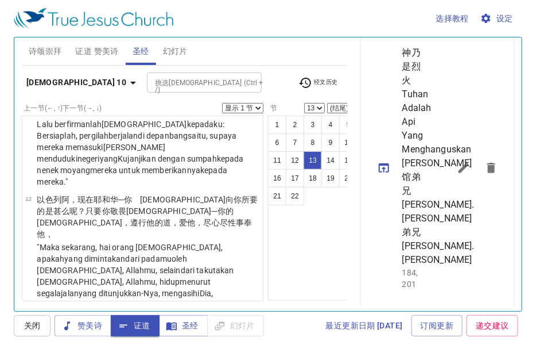
scroll to position [414, 0]
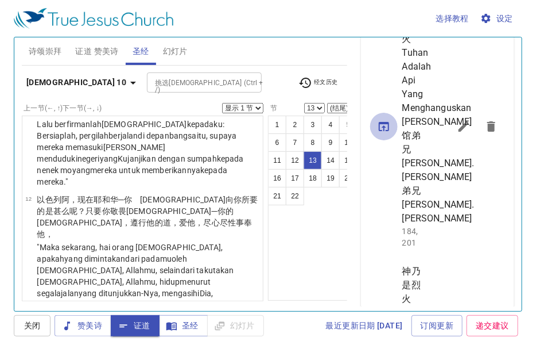
click at [386, 133] on icon "sermon lineup list" at bounding box center [384, 126] width 14 height 14
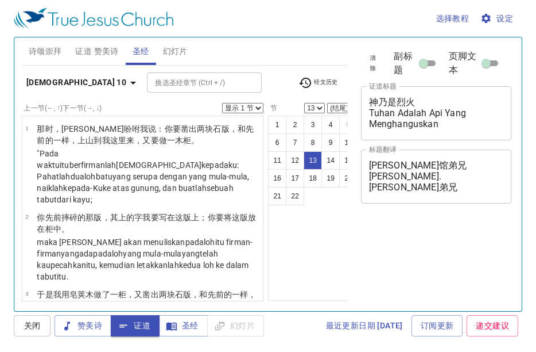
select select "13"
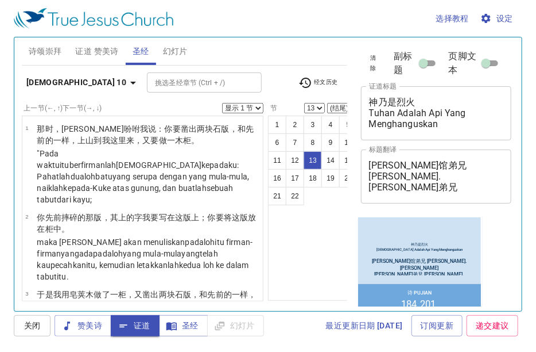
click at [99, 56] on span "证道 赞美诗" at bounding box center [96, 51] width 43 height 14
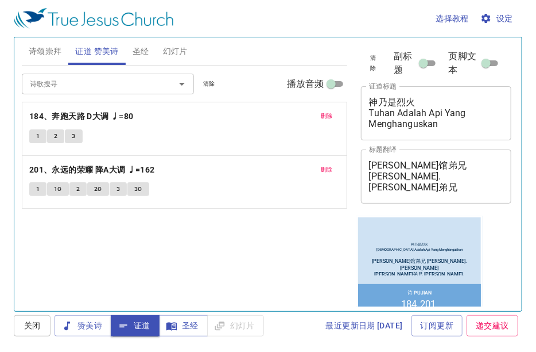
scroll to position [425, 0]
